Goal: Task Accomplishment & Management: Complete application form

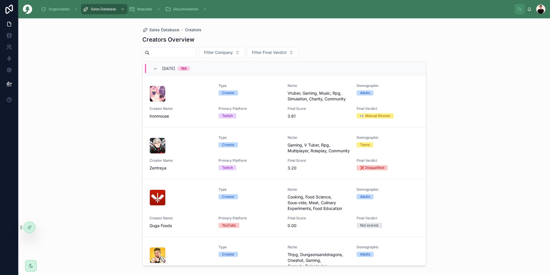
click at [173, 50] on input "text" at bounding box center [172, 53] width 47 height 8
type input "*****"
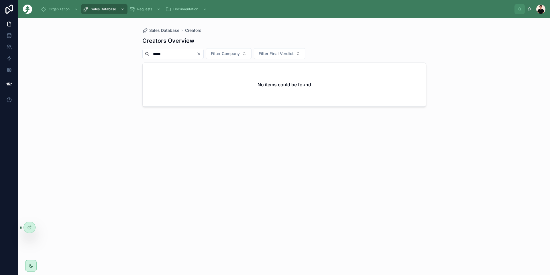
click at [155, 55] on input "*****" at bounding box center [172, 54] width 47 height 8
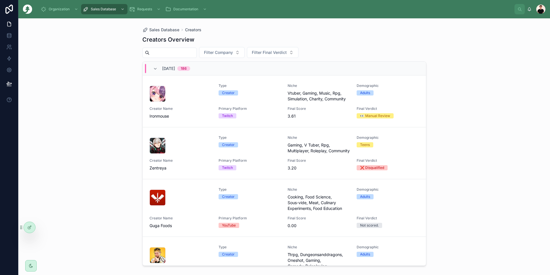
click at [186, 52] on input "text" at bounding box center [172, 53] width 47 height 8
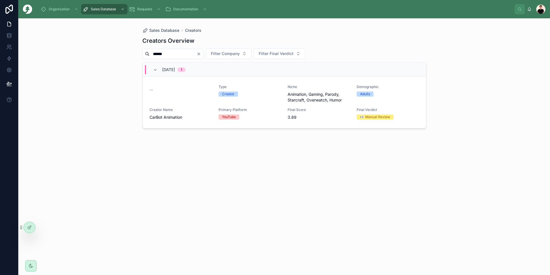
drag, startPoint x: 179, startPoint y: 54, endPoint x: 131, endPoint y: 52, distance: 47.9
click at [134, 52] on div "Sales Database Creators Creators Overview ****** Filter Company Filter Final Ve…" at bounding box center [283, 146] width 531 height 256
click at [158, 53] on input "*****" at bounding box center [172, 54] width 47 height 8
click at [160, 55] on input "*****" at bounding box center [172, 54] width 47 height 8
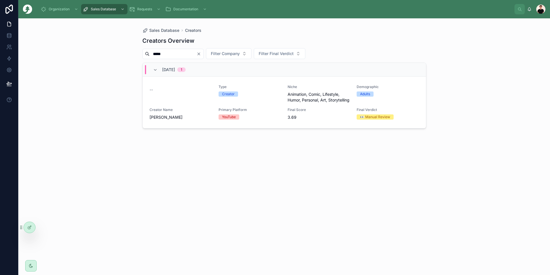
click at [160, 55] on input "*****" at bounding box center [172, 54] width 47 height 8
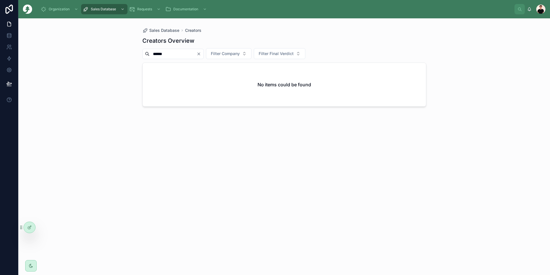
click at [173, 54] on input "******" at bounding box center [172, 54] width 47 height 8
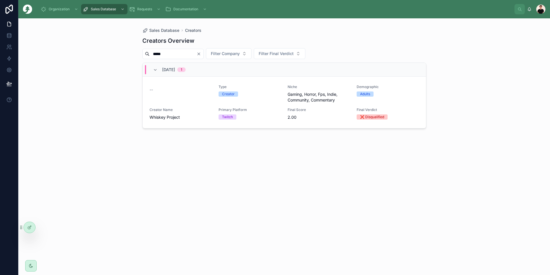
type input "*****"
click at [251, 115] on div "Twitch" at bounding box center [249, 116] width 62 height 5
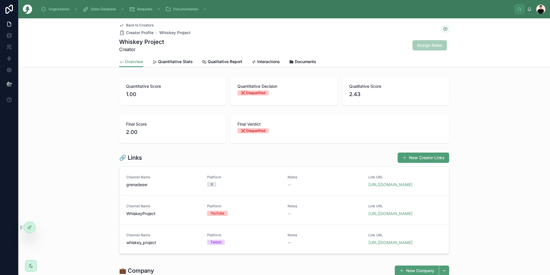
click at [168, 57] on link "Quantitative Stats" at bounding box center [172, 61] width 40 height 11
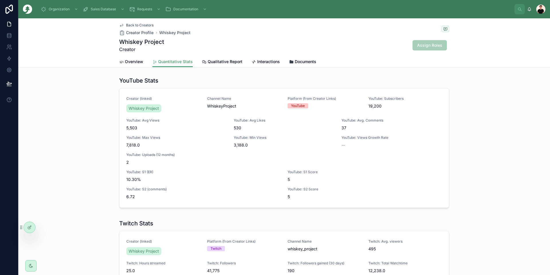
click at [133, 63] on span "Overview" at bounding box center [134, 62] width 18 height 6
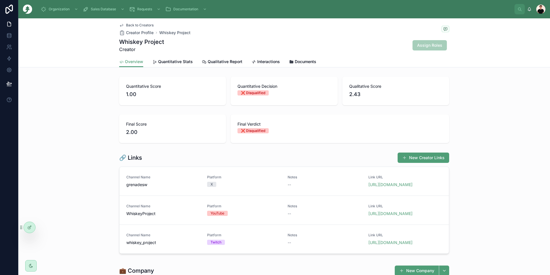
click at [134, 25] on span "Back to Creators" at bounding box center [139, 25] width 27 height 5
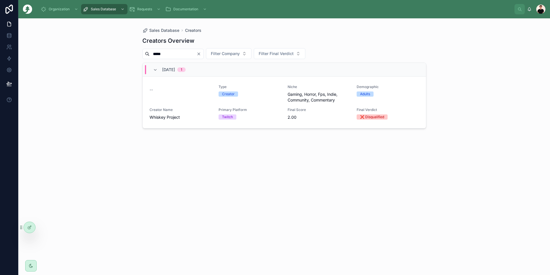
click at [201, 53] on icon "Clear" at bounding box center [198, 54] width 5 height 5
click at [163, 56] on input "text" at bounding box center [172, 54] width 47 height 8
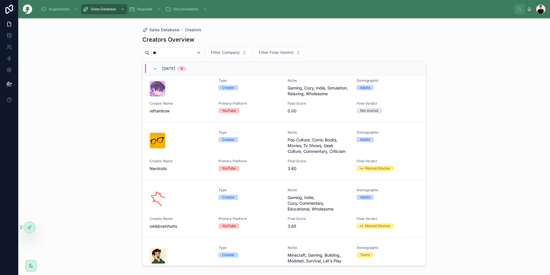
scroll to position [57, 0]
type input "**"
click at [200, 197] on div at bounding box center [180, 198] width 62 height 16
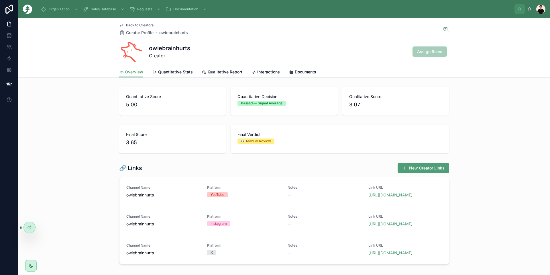
click at [163, 72] on span "Quantitative Stats" at bounding box center [175, 72] width 35 height 6
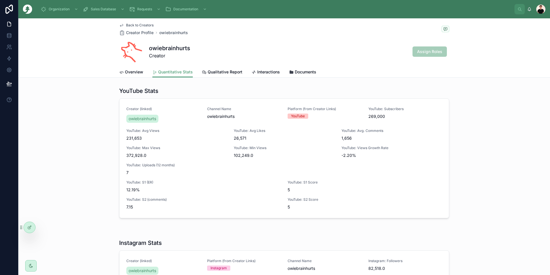
click at [138, 69] on span "Overview" at bounding box center [134, 72] width 18 height 6
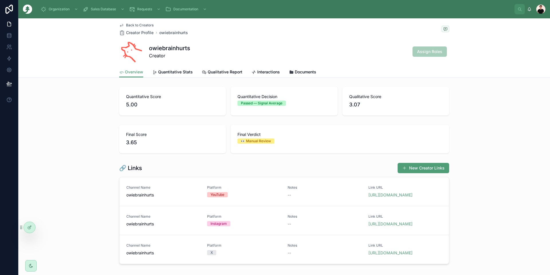
click at [176, 72] on span "Quantitative Stats" at bounding box center [175, 72] width 35 height 6
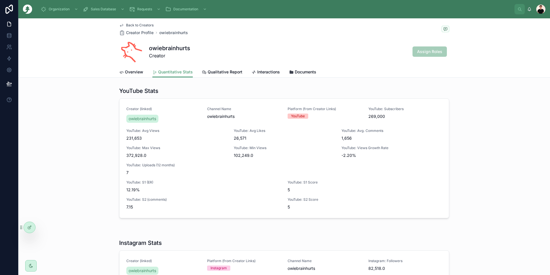
click at [126, 133] on div "YouTube: Avg Views 231,653" at bounding box center [176, 134] width 100 height 13
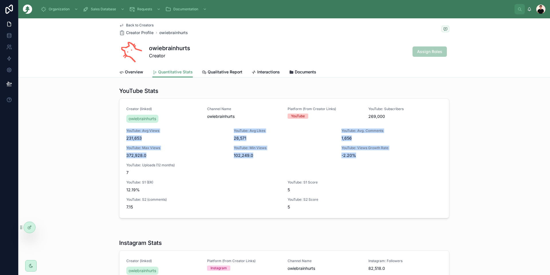
drag, startPoint x: 125, startPoint y: 133, endPoint x: 362, endPoint y: 155, distance: 238.3
click at [362, 155] on div "Creator (linked) owiebrainhurts Channel Name owiebrainhurts Platform (from Crea…" at bounding box center [283, 157] width 315 height 103
click at [362, 155] on span "-2.20%" at bounding box center [391, 155] width 100 height 6
drag, startPoint x: 362, startPoint y: 155, endPoint x: 127, endPoint y: 131, distance: 236.3
click at [127, 131] on div "Creator (linked) owiebrainhurts Channel Name owiebrainhurts Platform (from Crea…" at bounding box center [283, 157] width 315 height 103
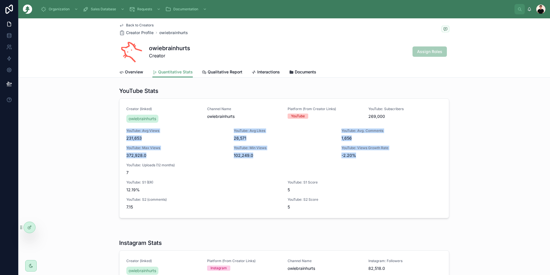
click at [127, 131] on span "YouTube: Avg Views" at bounding box center [176, 130] width 100 height 5
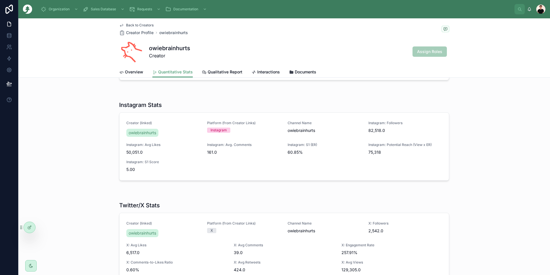
scroll to position [172, 0]
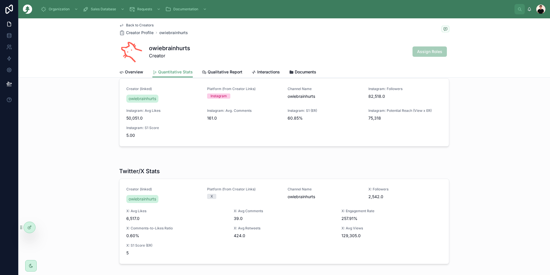
click at [136, 73] on span "Overview" at bounding box center [134, 72] width 18 height 6
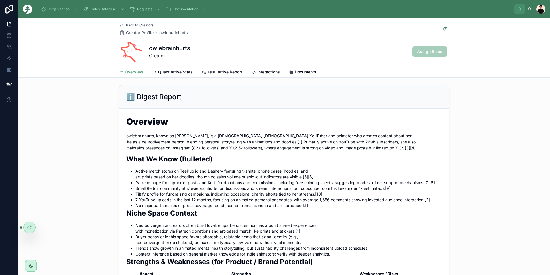
scroll to position [286, 0]
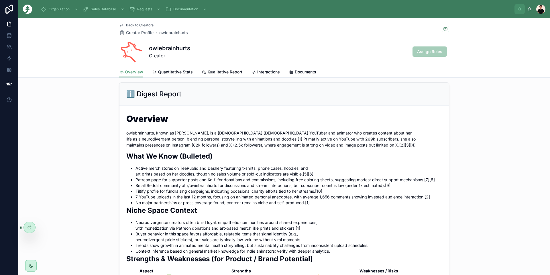
click at [137, 177] on li "Active merch stores on TeePublic and Dashery featuring t-shirts, phone cases, h…" at bounding box center [288, 170] width 306 height 11
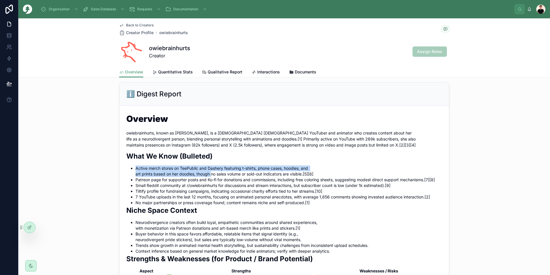
drag, startPoint x: 137, startPoint y: 179, endPoint x: 207, endPoint y: 184, distance: 69.8
click at [207, 177] on li "Active merch stores on TeePublic and Dashery featuring t-shirts, phone cases, h…" at bounding box center [288, 170] width 306 height 11
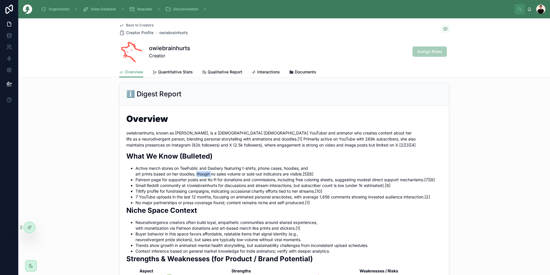
click at [207, 177] on li "Active merch stores on TeePublic and Dashery featuring t-shirts, phone cases, h…" at bounding box center [288, 170] width 306 height 11
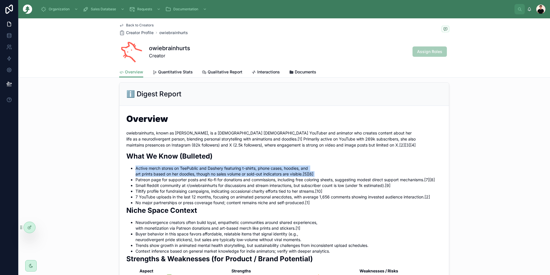
click at [207, 177] on li "Active merch stores on TeePublic and Dashery featuring t-shirts, phone cases, h…" at bounding box center [288, 170] width 306 height 11
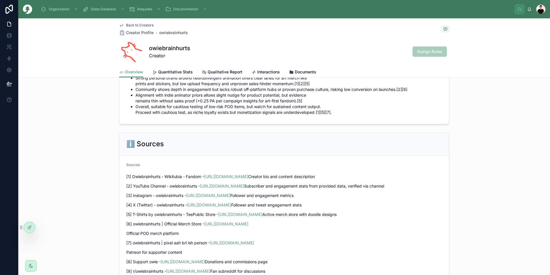
scroll to position [755, 0]
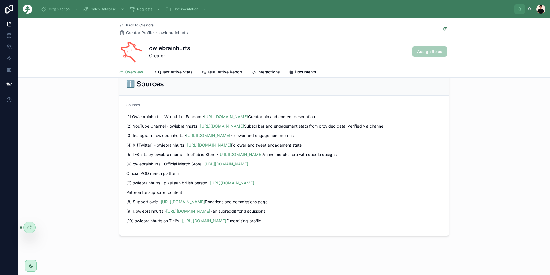
click at [223, 152] on link "[URL][DOMAIN_NAME]" at bounding box center [240, 154] width 44 height 5
click at [226, 161] on link "[URL][DOMAIN_NAME]" at bounding box center [226, 163] width 44 height 5
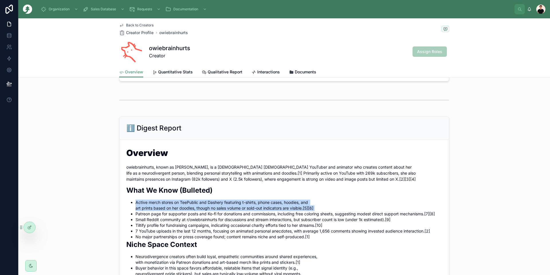
scroll to position [325, 0]
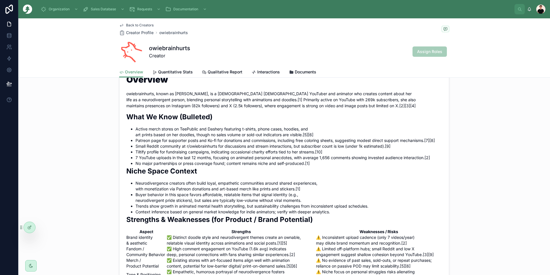
click at [193, 149] on li "Small Reddit community at r/owiebrainhurts for discussions and stream interacti…" at bounding box center [288, 146] width 306 height 6
drag, startPoint x: 193, startPoint y: 156, endPoint x: 184, endPoint y: 157, distance: 8.9
click at [184, 149] on li "Small Reddit community at r/owiebrainhurts for discussions and stream interacti…" at bounding box center [288, 146] width 306 height 6
click at [135, 160] on li "7 YouTube uploads in the last 12 months, focusing on animated personal anecdote…" at bounding box center [288, 158] width 306 height 6
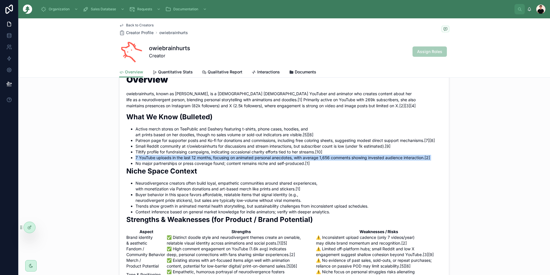
click at [135, 160] on li "7 YouTube uploads in the last 12 months, focusing on animated personal anecdote…" at bounding box center [288, 158] width 306 height 6
click at [136, 160] on li "7 YouTube uploads in the last 12 months, focusing on animated personal anecdote…" at bounding box center [288, 158] width 306 height 6
click at [143, 160] on li "7 YouTube uploads in the last 12 months, focusing on animated personal anecdote…" at bounding box center [288, 158] width 306 height 6
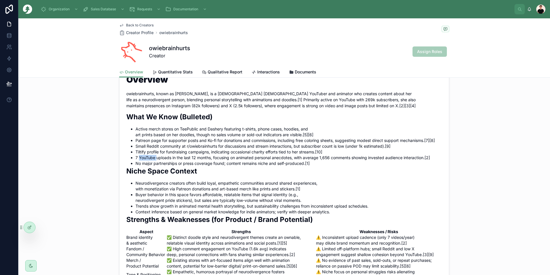
click at [143, 160] on li "7 YouTube uploads in the last 12 months, focusing on animated personal anecdote…" at bounding box center [288, 158] width 306 height 6
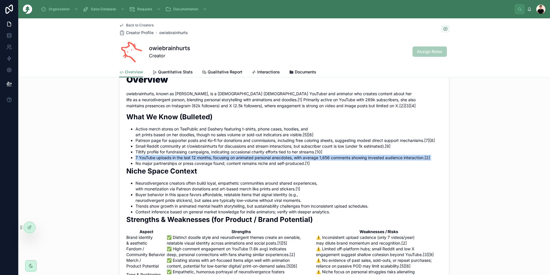
click at [143, 160] on li "7 YouTube uploads in the last 12 months, focusing on animated personal anecdote…" at bounding box center [288, 158] width 306 height 6
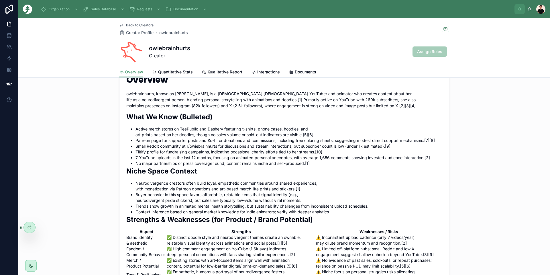
click at [154, 166] on li "No major partnerships or press coverage found; content remains niche and self-p…" at bounding box center [288, 163] width 306 height 6
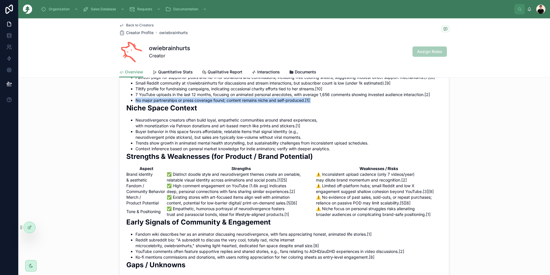
scroll to position [411, 0]
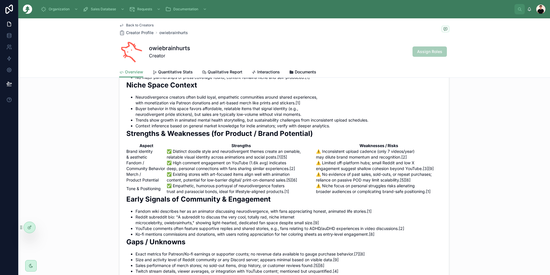
click at [135, 106] on li "Neurodivergence creators often build loyal, empathetic communities around share…" at bounding box center [288, 99] width 306 height 11
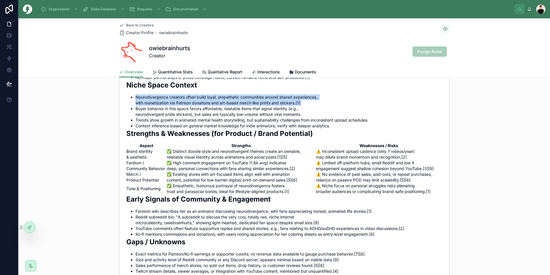
click at [135, 106] on li "Neurodivergence creators often build loyal, empathetic communities around share…" at bounding box center [288, 99] width 306 height 11
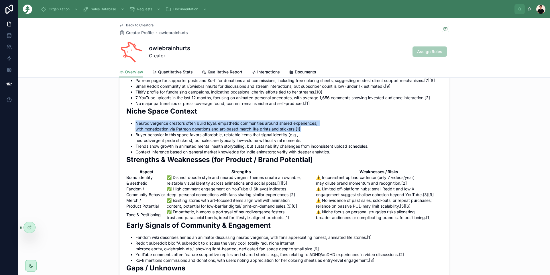
scroll to position [383, 0]
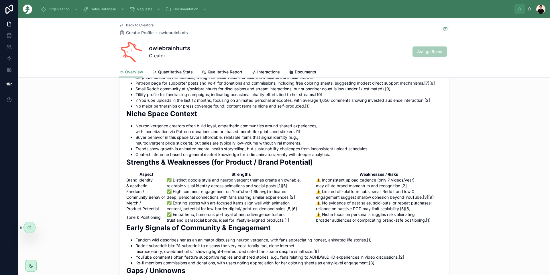
click at [140, 146] on li "Buyer behavior in this space favors affordable, relatable items that signal ide…" at bounding box center [288, 139] width 306 height 11
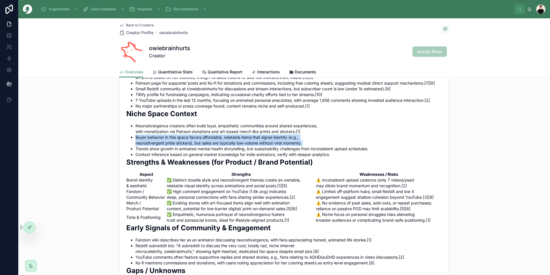
drag, startPoint x: 140, startPoint y: 149, endPoint x: 308, endPoint y: 155, distance: 168.2
click at [308, 146] on li "Buyer behavior in this space favors affordable, relatable items that signal ide…" at bounding box center [288, 139] width 306 height 11
drag, startPoint x: 308, startPoint y: 155, endPoint x: 130, endPoint y: 147, distance: 178.2
click at [135, 146] on li "Buyer behavior in this space favors affordable, relatable items that signal ide…" at bounding box center [288, 139] width 306 height 11
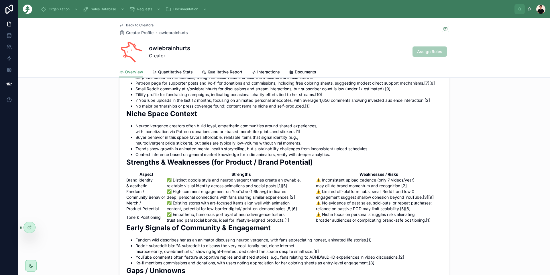
click at [137, 151] on li "Trends show growth in animated mental health storytelling, but sustainability c…" at bounding box center [288, 149] width 306 height 6
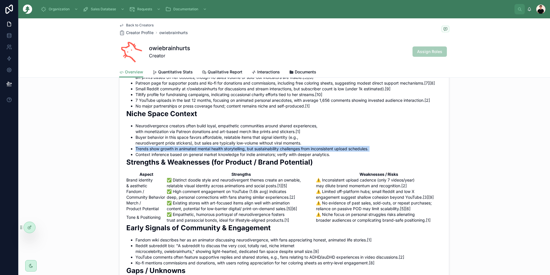
click at [137, 151] on li "Trends show growth in animated mental health storytelling, but sustainability c…" at bounding box center [288, 149] width 306 height 6
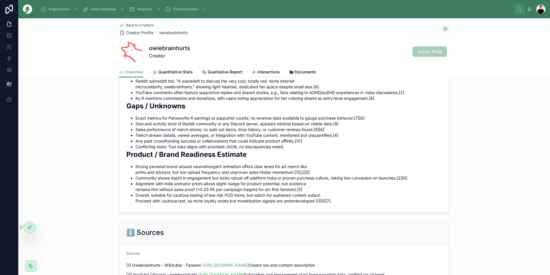
scroll to position [555, 0]
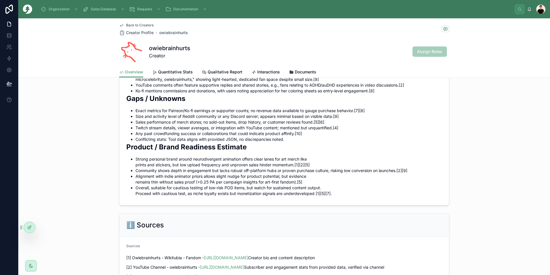
click at [138, 167] on li "Strong personal brand around neurodivergent animation offers clear lanes for ar…" at bounding box center [288, 161] width 306 height 11
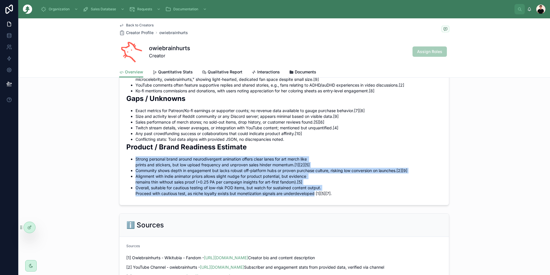
drag, startPoint x: 138, startPoint y: 170, endPoint x: 309, endPoint y: 204, distance: 173.9
click at [309, 196] on ul "Strong personal brand around neurodivergent animation offers clear lanes for ar…" at bounding box center [283, 176] width 315 height 40
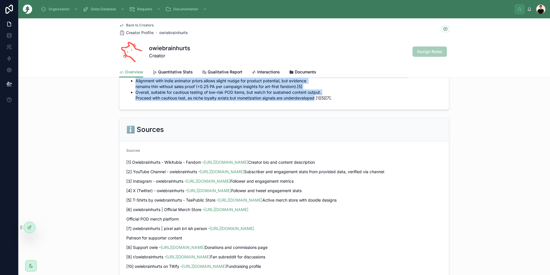
scroll to position [726, 0]
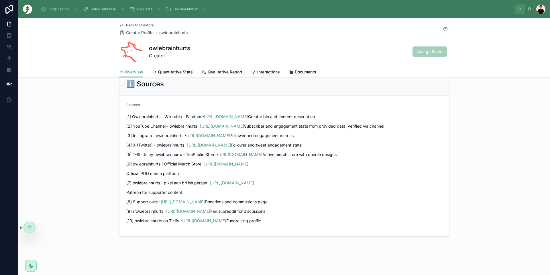
click at [211, 70] on span "Qualitative Report" at bounding box center [225, 72] width 35 height 6
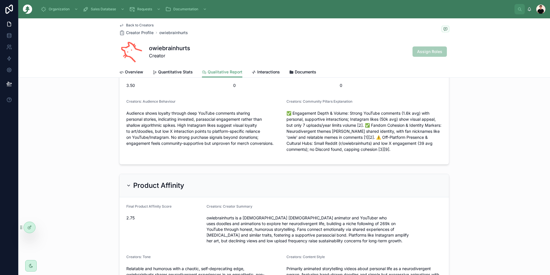
scroll to position [143, 0]
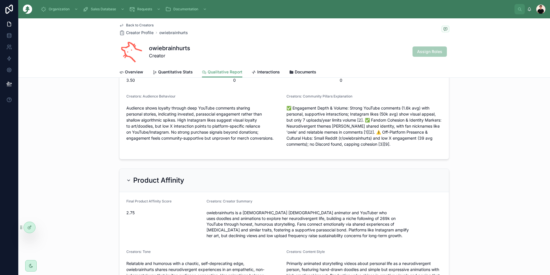
click at [129, 69] on span "Overview" at bounding box center [134, 72] width 18 height 6
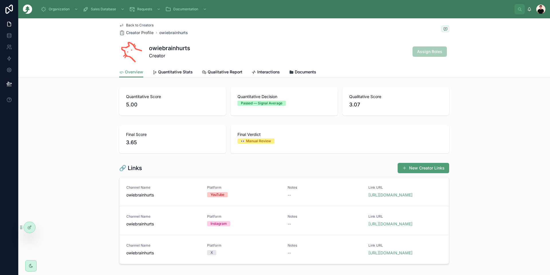
click at [127, 25] on span "Back to Creators" at bounding box center [139, 25] width 27 height 5
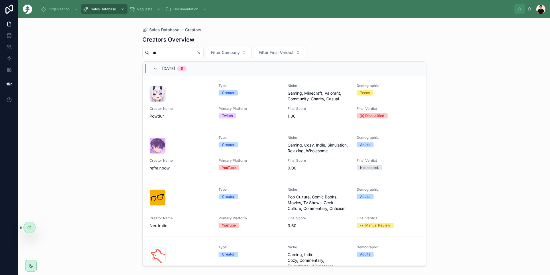
click at [201, 52] on icon "Clear" at bounding box center [198, 52] width 5 height 5
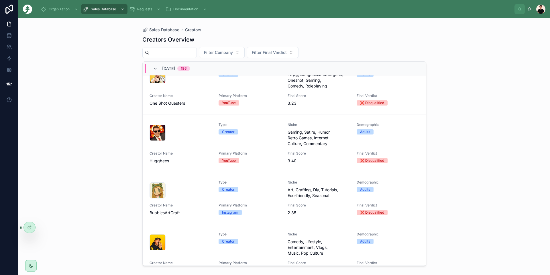
scroll to position [229, 0]
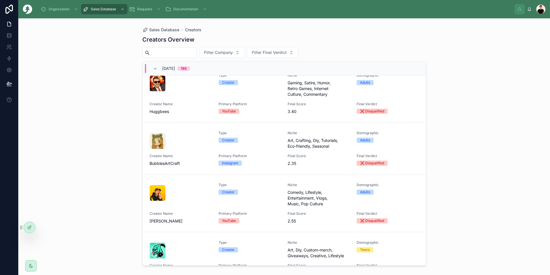
click at [205, 212] on div "Type Creator Niche Comedy, Lifestyle, Entertainment, Vlogs, Music, Pop Culture …" at bounding box center [283, 202] width 269 height 41
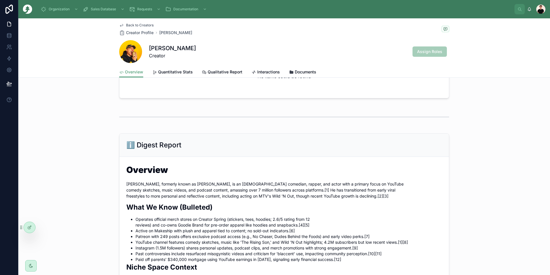
scroll to position [258, 0]
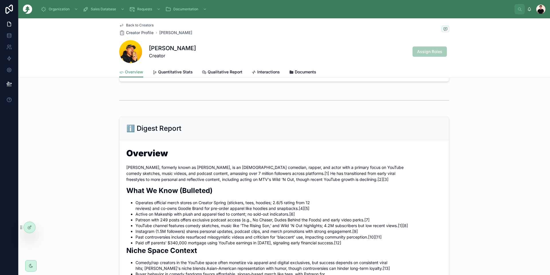
click at [160, 73] on span "Quantitative Stats" at bounding box center [175, 72] width 35 height 6
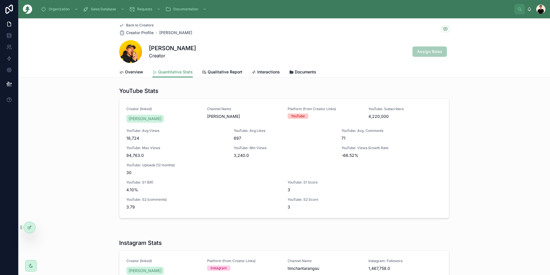
click at [126, 72] on span "Overview" at bounding box center [134, 72] width 18 height 6
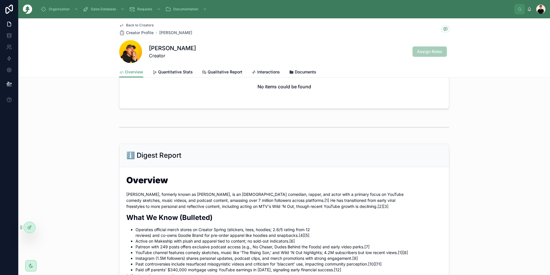
scroll to position [258, 0]
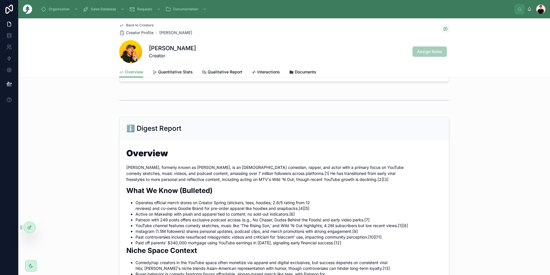
drag, startPoint x: 134, startPoint y: 205, endPoint x: 139, endPoint y: 208, distance: 5.6
click at [142, 217] on li "Active on Makeship with plush and apparel tied to content; no sold-out indicato…" at bounding box center [288, 214] width 306 height 6
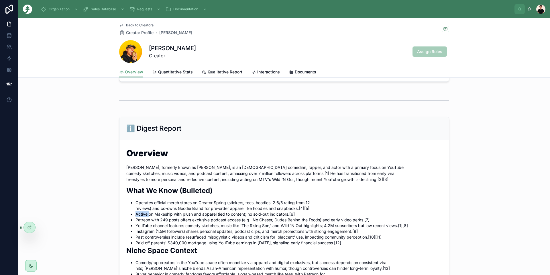
click at [143, 217] on li "Active on Makeship with plush and apparel tied to content; no sold-out indicato…" at bounding box center [288, 214] width 306 height 6
click at [148, 222] on li "Patreon with 249 posts offers exclusive podcast access (e.g., No Chaser, Dudes …" at bounding box center [288, 220] width 306 height 6
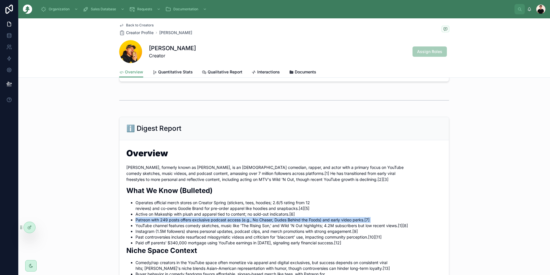
click at [148, 222] on li "Patreon with 249 posts offers exclusive podcast access (e.g., No Chaser, Dudes …" at bounding box center [288, 220] width 306 height 6
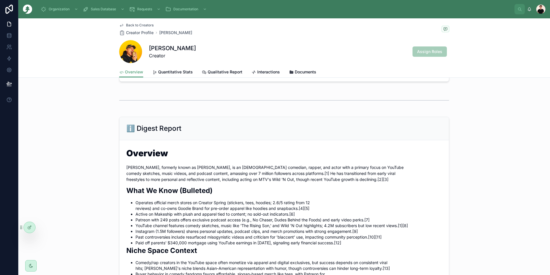
click at [142, 228] on li "YouTube channel features comedy sketches, music like 'The Rising Son,' and Wild…" at bounding box center [288, 225] width 306 height 6
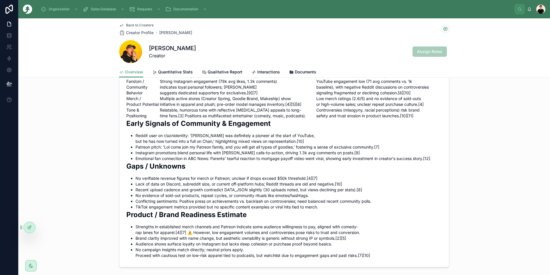
scroll to position [544, 0]
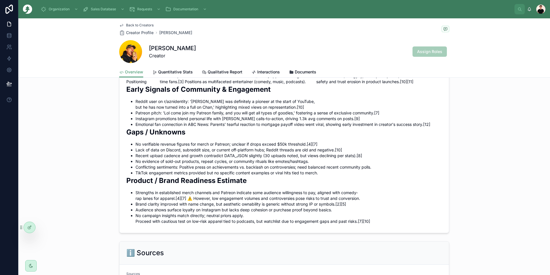
click at [141, 153] on li "Lack of data on Discord, subreddit size, or current off-platform hubs; Reddit t…" at bounding box center [288, 150] width 306 height 6
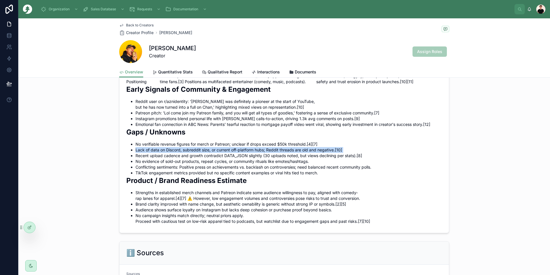
click at [141, 153] on li "Lack of data on Discord, subreddit size, or current off-platform hubs; Reddit t…" at bounding box center [288, 150] width 306 height 6
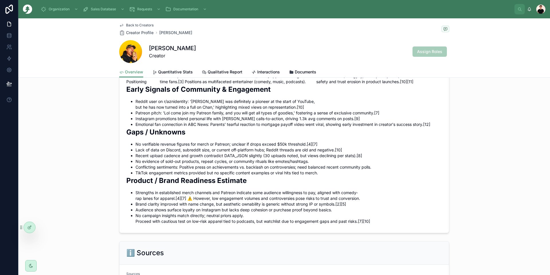
click at [141, 158] on li "Recent upload cadence and growth contradict DATA_JSON slightly (30 uploads note…" at bounding box center [288, 156] width 306 height 6
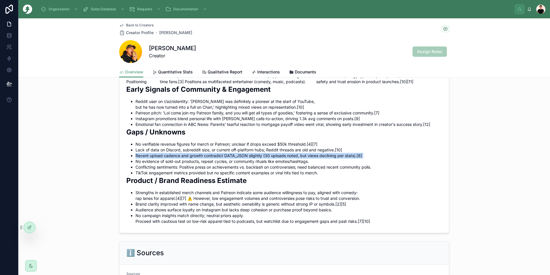
click at [141, 158] on li "Recent upload cadence and growth contradict DATA_JSON slightly (30 uploads note…" at bounding box center [288, 156] width 306 height 6
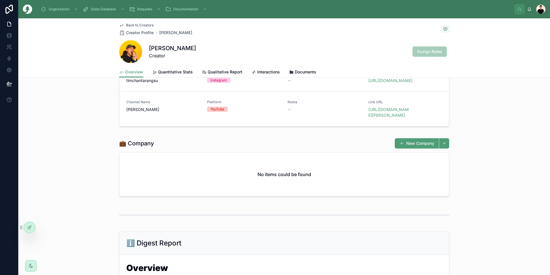
scroll to position [0, 0]
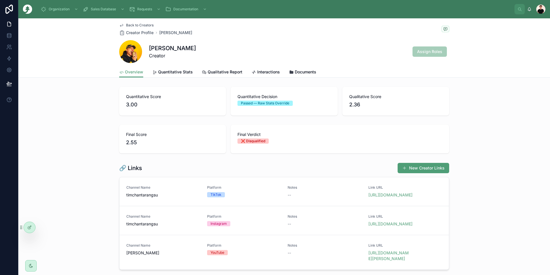
click at [183, 70] on span "Quantitative Stats" at bounding box center [175, 72] width 35 height 6
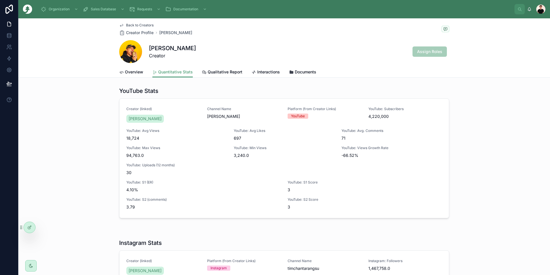
click at [209, 68] on link "Qualitative Report" at bounding box center [222, 72] width 40 height 11
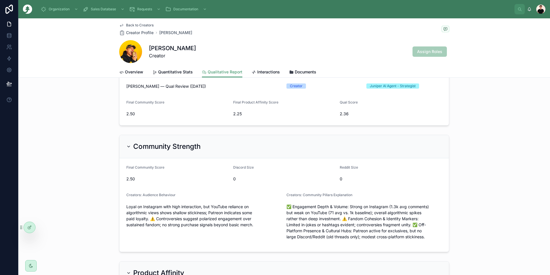
scroll to position [57, 0]
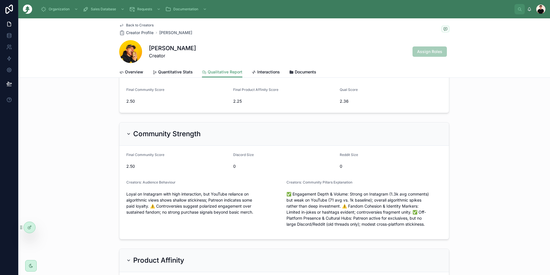
click at [132, 195] on p "Loyal on Instagram with high interaction, but YouTube reliance on algorithmic v…" at bounding box center [203, 203] width 155 height 24
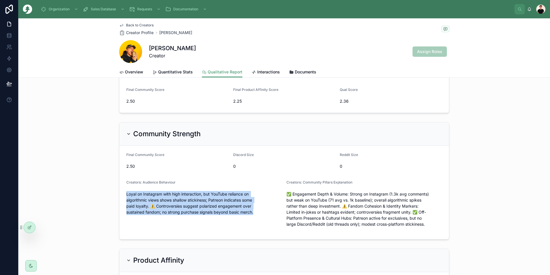
drag, startPoint x: 132, startPoint y: 195, endPoint x: 270, endPoint y: 212, distance: 139.6
click at [270, 212] on p "Loyal on Instagram with high interaction, but YouTube reliance on algorithmic v…" at bounding box center [203, 203] width 155 height 24
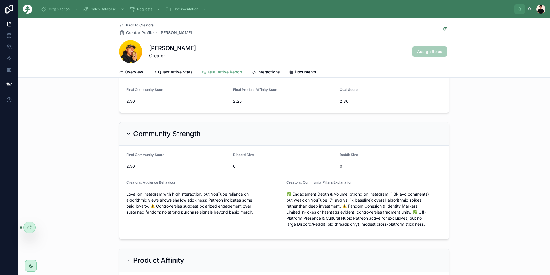
click at [295, 195] on p "✅ Engagement Depth & Volume: Strong on Instagram (1.3k avg comments) but weak o…" at bounding box center [363, 209] width 155 height 36
drag, startPoint x: 295, startPoint y: 195, endPoint x: 368, endPoint y: 201, distance: 73.5
click at [368, 201] on p "✅ Engagement Depth & Volume: Strong on Instagram (1.3k avg comments) but weak o…" at bounding box center [363, 209] width 155 height 36
click at [372, 200] on p "✅ Engagement Depth & Volume: Strong on Instagram (1.3k avg comments) but weak o…" at bounding box center [363, 209] width 155 height 36
drag, startPoint x: 372, startPoint y: 200, endPoint x: 350, endPoint y: 206, distance: 23.7
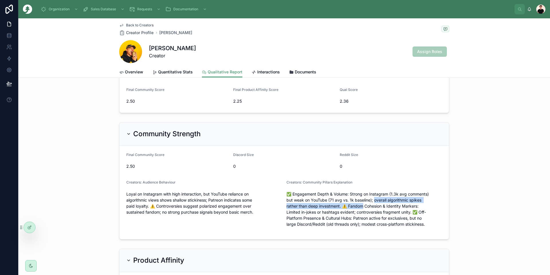
click at [348, 206] on p "✅ Engagement Depth & Volume: Strong on Instagram (1.3k avg comments) but weak o…" at bounding box center [363, 209] width 155 height 36
click at [348, 207] on p "✅ Engagement Depth & Volume: Strong on Instagram (1.3k avg comments) but weak o…" at bounding box center [363, 209] width 155 height 36
click at [342, 207] on p "✅ Engagement Depth & Volume: Strong on Instagram (1.3k avg comments) but weak o…" at bounding box center [363, 209] width 155 height 36
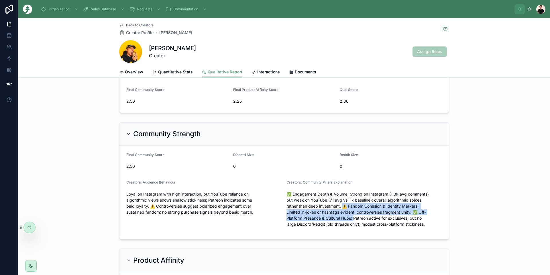
drag, startPoint x: 342, startPoint y: 207, endPoint x: 350, endPoint y: 216, distance: 12.8
click at [350, 216] on p "✅ Engagement Depth & Volume: Strong on Instagram (1.3k avg comments) but weak o…" at bounding box center [363, 209] width 155 height 36
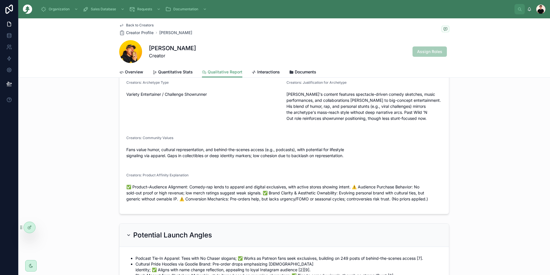
scroll to position [418, 0]
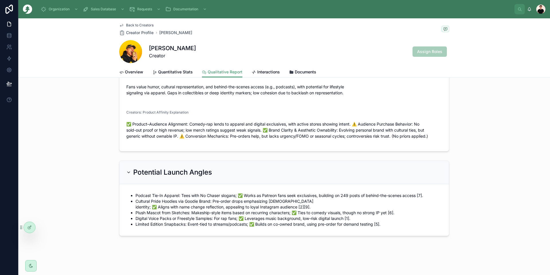
click at [136, 24] on span "Back to Creators" at bounding box center [139, 25] width 27 height 5
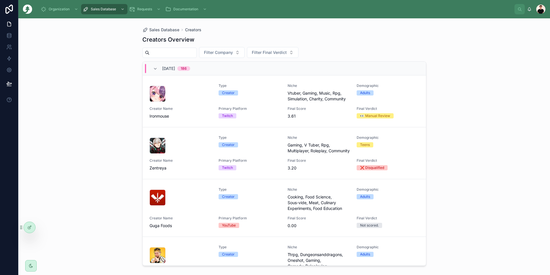
click at [172, 52] on input "text" at bounding box center [172, 53] width 47 height 8
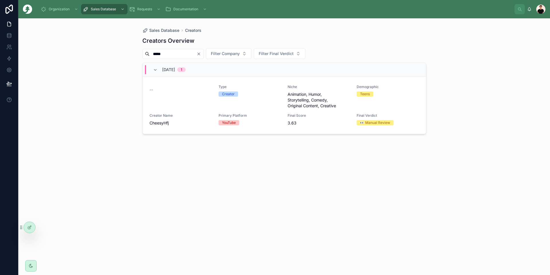
drag, startPoint x: 155, startPoint y: 56, endPoint x: 100, endPoint y: 58, distance: 55.6
click at [120, 56] on div "Sales Database Creators Creators Overview ***** Filter Company Filter Final Ver…" at bounding box center [283, 146] width 531 height 256
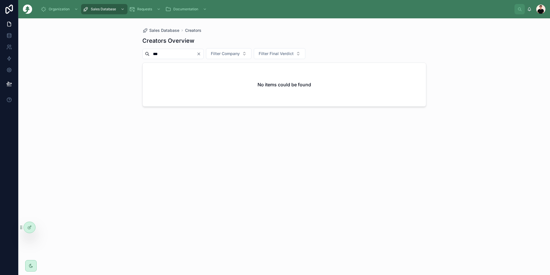
drag, startPoint x: 161, startPoint y: 51, endPoint x: 138, endPoint y: 51, distance: 22.6
click at [133, 49] on div "Sales Database Creators Creators Overview *** Filter Company Filter Final Verdi…" at bounding box center [283, 146] width 531 height 256
paste input "******"
drag, startPoint x: 172, startPoint y: 53, endPoint x: 120, endPoint y: 58, distance: 52.3
click at [132, 54] on div "Sales Database Creators Creators Overview ********* Filter Company Filter Final…" at bounding box center [283, 146] width 531 height 256
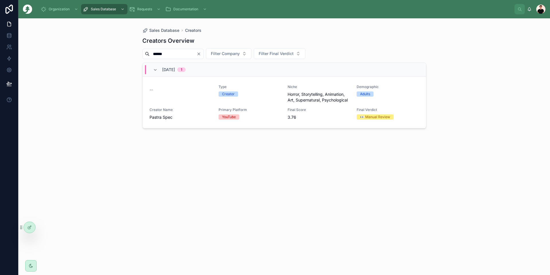
type input "******"
click at [191, 111] on span "Creator Name" at bounding box center [180, 109] width 62 height 5
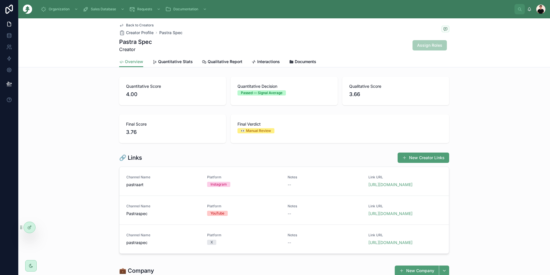
click at [171, 61] on span "Quantitative Stats" at bounding box center [175, 62] width 35 height 6
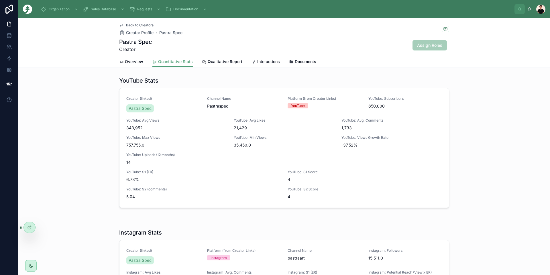
click at [128, 60] on span "Overview" at bounding box center [134, 62] width 18 height 6
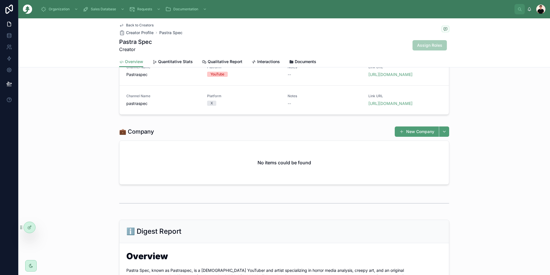
scroll to position [86, 0]
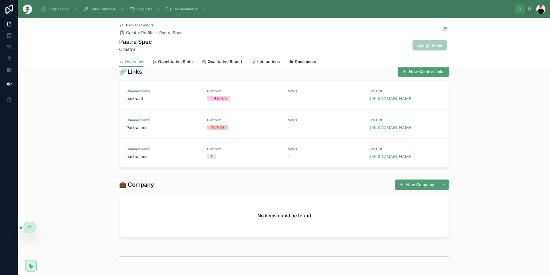
click at [133, 23] on span "Back to Creators" at bounding box center [139, 25] width 27 height 5
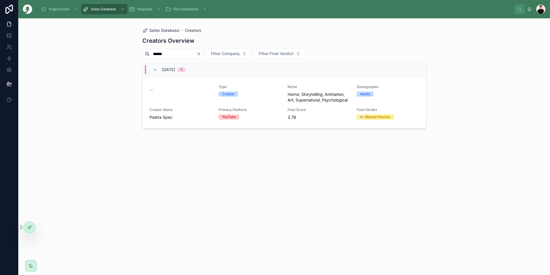
click at [179, 52] on input "******" at bounding box center [172, 54] width 47 height 8
type input "**"
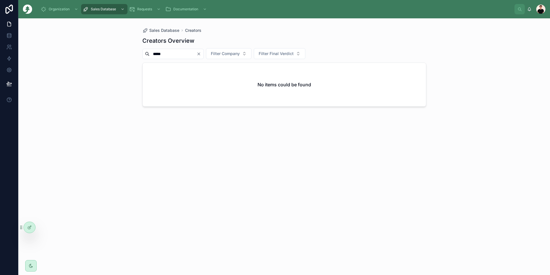
type input "*****"
click at [145, 23] on span "Requests" at bounding box center [140, 24] width 15 height 5
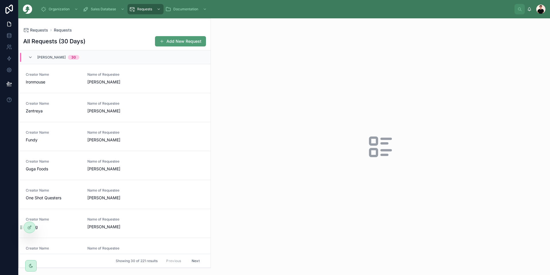
click at [183, 42] on button "Add New Request" at bounding box center [180, 41] width 51 height 10
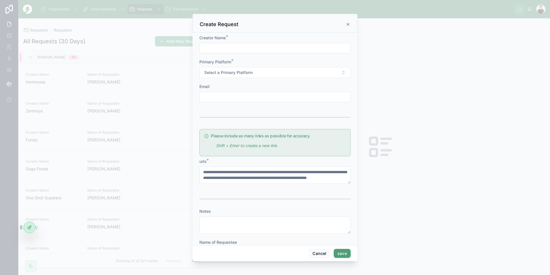
click at [221, 50] on input "text" at bounding box center [275, 48] width 151 height 8
paste input "********"
type input "********"
click at [405, 72] on div at bounding box center [275, 137] width 550 height 275
